Goal: Task Accomplishment & Management: Use online tool/utility

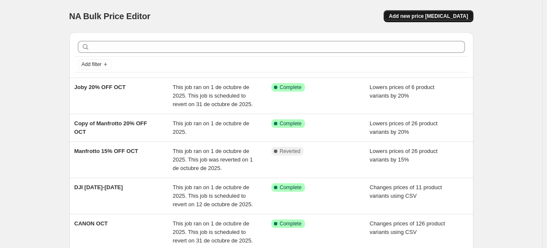
click at [424, 15] on span "Add new price [MEDICAL_DATA]" at bounding box center [428, 16] width 79 height 7
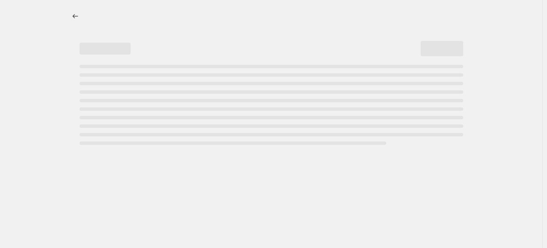
select select "percentage"
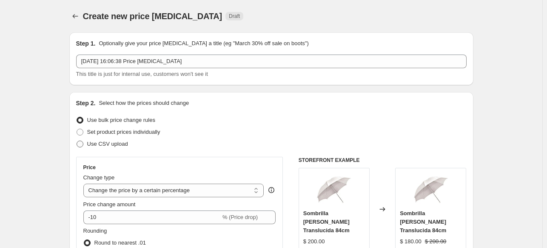
click at [125, 148] on label "Use CSV upload" at bounding box center [102, 144] width 52 height 12
click at [77, 141] on input "Use CSV upload" at bounding box center [77, 140] width 0 height 0
radio input "true"
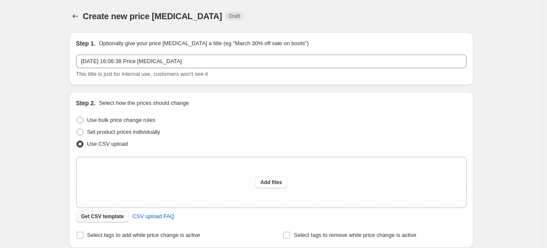
click at [106, 217] on span "Get CSV template" at bounding box center [102, 216] width 43 height 7
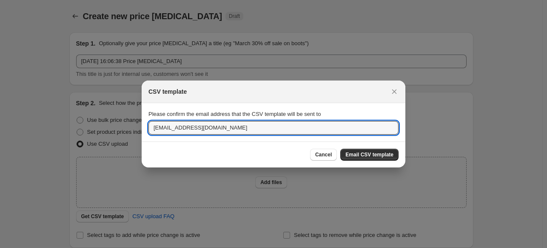
drag, startPoint x: 169, startPoint y: 124, endPoint x: 121, endPoint y: 120, distance: 48.3
type input "[EMAIL_ADDRESS][DOMAIN_NAME]"
click at [364, 150] on button "Email CSV template" at bounding box center [369, 154] width 58 height 12
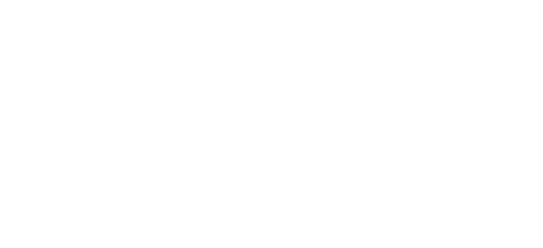
select select "percentage"
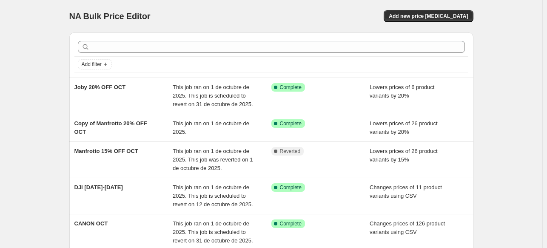
click at [464, 23] on div "NA Bulk Price Editor. This page is ready NA Bulk Price Editor Add new price cha…" at bounding box center [271, 16] width 404 height 32
click at [463, 17] on span "Add new price [MEDICAL_DATA]" at bounding box center [428, 16] width 79 height 7
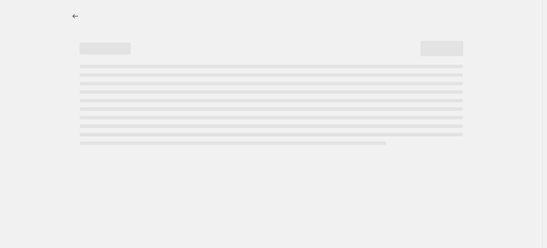
select select "percentage"
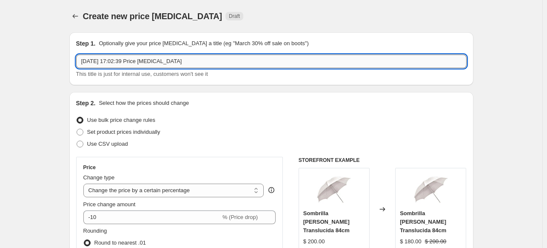
click at [223, 63] on input "2 oct 2025, 17:02:39 Price change job" at bounding box center [271, 61] width 391 height 14
type input "SONY 3-5 OCT"
click at [114, 146] on span "Use CSV upload" at bounding box center [107, 143] width 41 height 6
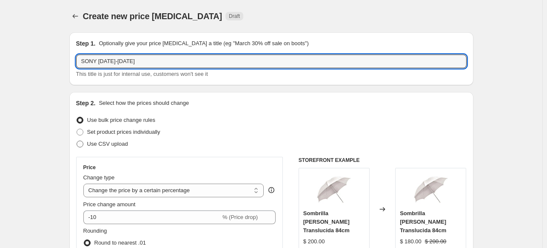
click at [77, 141] on input "Use CSV upload" at bounding box center [77, 140] width 0 height 0
radio input "true"
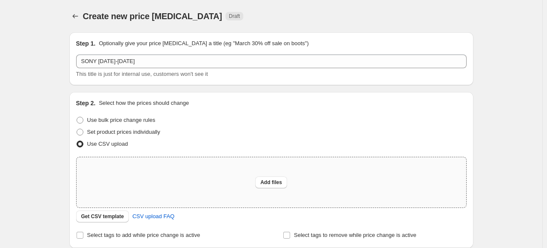
click at [152, 159] on div "Add files" at bounding box center [272, 182] width 390 height 50
type input "C:\fakepath\SONY 3-5 OCT - csv_template_user_18617.csv"
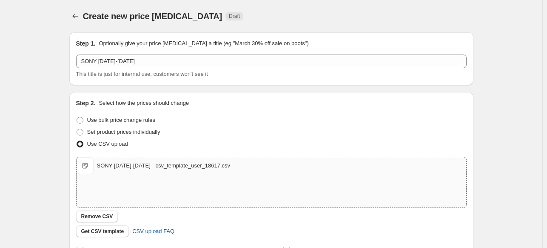
scroll to position [146, 0]
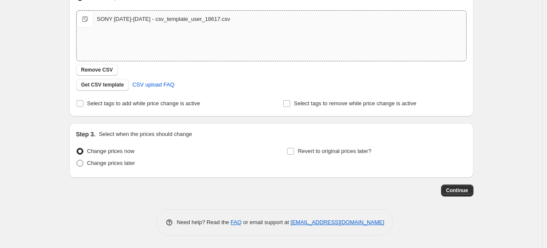
click at [133, 163] on span "Change prices later" at bounding box center [111, 163] width 48 height 6
click at [77, 160] on input "Change prices later" at bounding box center [77, 160] width 0 height 0
radio input "true"
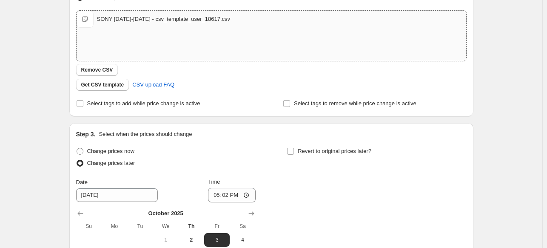
scroll to position [292, 0]
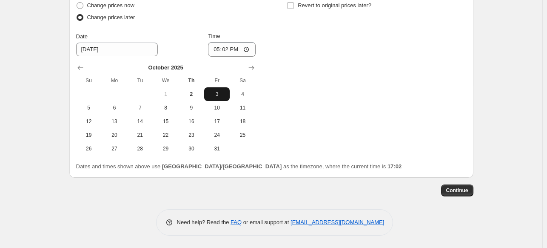
click at [215, 94] on span "3" at bounding box center [217, 94] width 19 height 7
click at [212, 48] on input "17:02" at bounding box center [232, 49] width 48 height 14
type input "09:00"
click at [308, 8] on span "Revert to original prices later?" at bounding box center [335, 5] width 74 height 6
click at [294, 8] on input "Revert to original prices later?" at bounding box center [290, 5] width 7 height 7
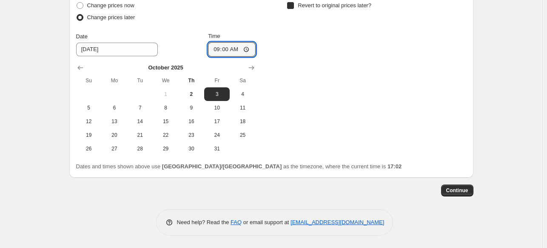
checkbox input "true"
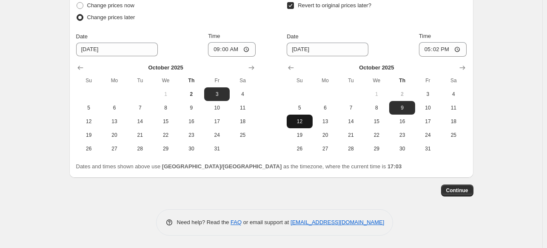
click at [300, 115] on button "12" at bounding box center [300, 121] width 26 height 14
click at [299, 112] on button "5" at bounding box center [300, 108] width 26 height 14
type input "10/5/2025"
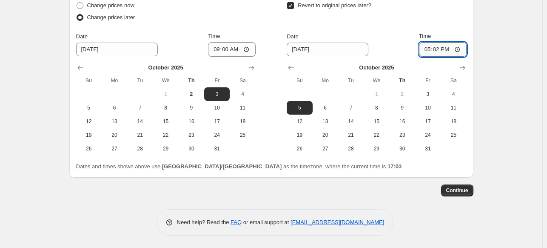
click at [422, 49] on input "17:02" at bounding box center [443, 49] width 48 height 14
type input "23:59"
click at [454, 192] on span "Continue" at bounding box center [457, 190] width 22 height 7
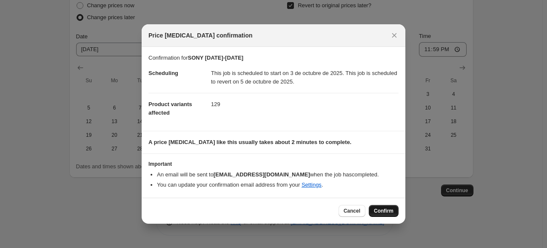
click at [380, 207] on span "Confirm" at bounding box center [384, 210] width 20 height 7
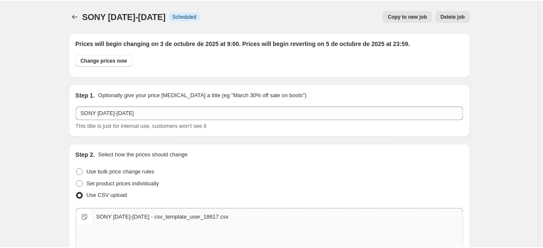
scroll to position [292, 0]
